Goal: Find contact information: Find contact information

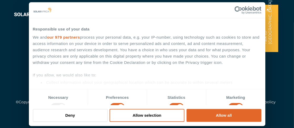
scroll to position [1624, 0]
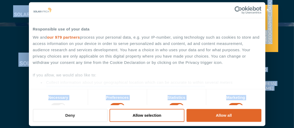
click at [88, 116] on button "Deny" at bounding box center [70, 115] width 75 height 13
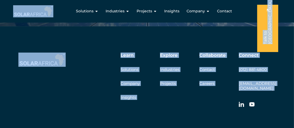
click at [285, 100] on div "Learn Solutions Company Insights Explore Industries Projects Collaborate Contac…" at bounding box center [147, 105] width 294 height 159
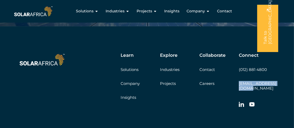
drag, startPoint x: 284, startPoint y: 84, endPoint x: 238, endPoint y: 84, distance: 45.8
click at [238, 84] on div "Learn Solutions Company Insights Explore Industries Projects Collaborate Contac…" at bounding box center [147, 105] width 294 height 159
copy link "[EMAIL_ADDRESS][DOMAIN_NAME]"
click at [274, 73] on div "Connect (012) 881 4800 [EMAIL_ADDRESS][DOMAIN_NAME]" at bounding box center [258, 82] width 39 height 58
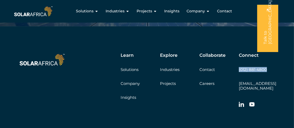
drag, startPoint x: 270, startPoint y: 68, endPoint x: 235, endPoint y: 71, distance: 35.1
click at [235, 71] on div "Learn Solutions Company Insights Explore Industries Projects Collaborate Contac…" at bounding box center [173, 82] width 210 height 58
copy link "(012) 881 4800"
